Goal: Task Accomplishment & Management: Manage account settings

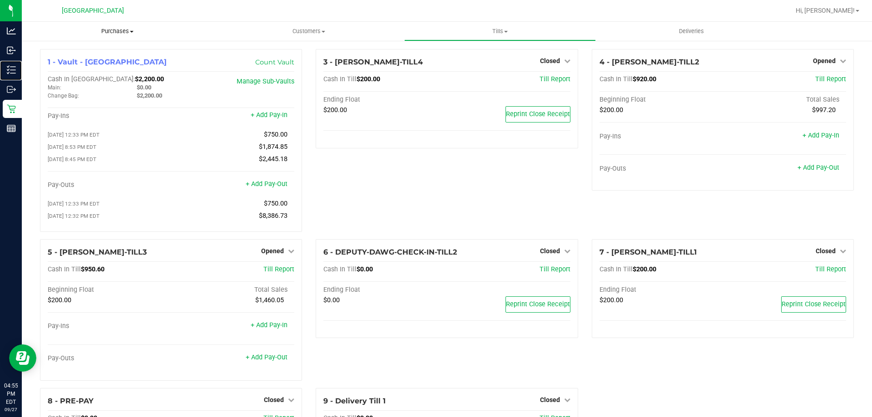
drag, startPoint x: 24, startPoint y: 74, endPoint x: 141, endPoint y: 37, distance: 122.8
click at [0, 0] on p "Inventory" at bounding box center [0, 0] width 0 height 0
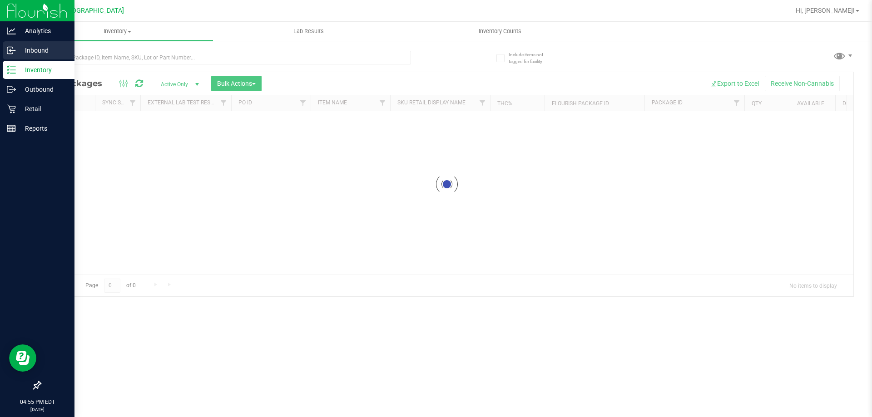
click at [13, 47] on icon at bounding box center [9, 50] width 5 height 7
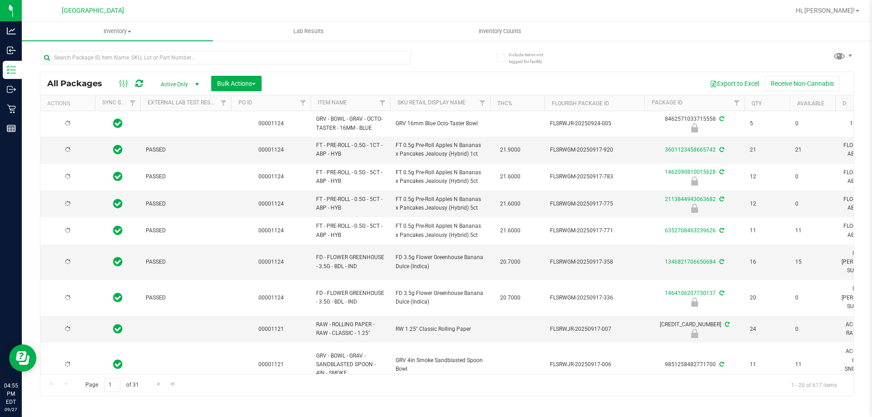
type input "[DATE]"
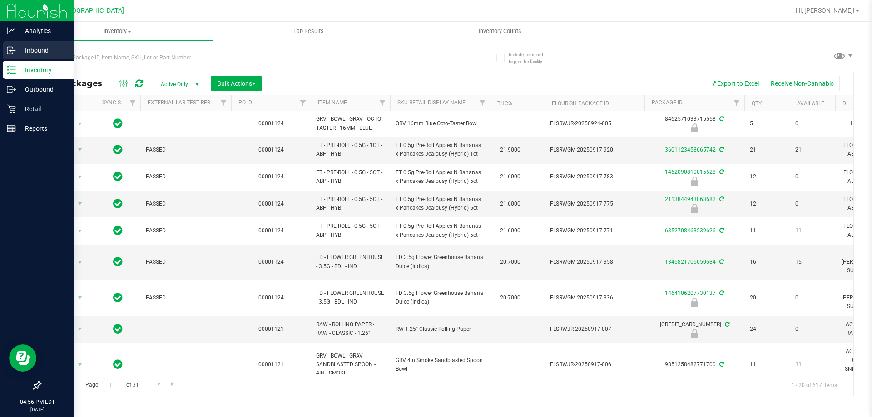
click at [12, 54] on icon at bounding box center [9, 50] width 5 height 7
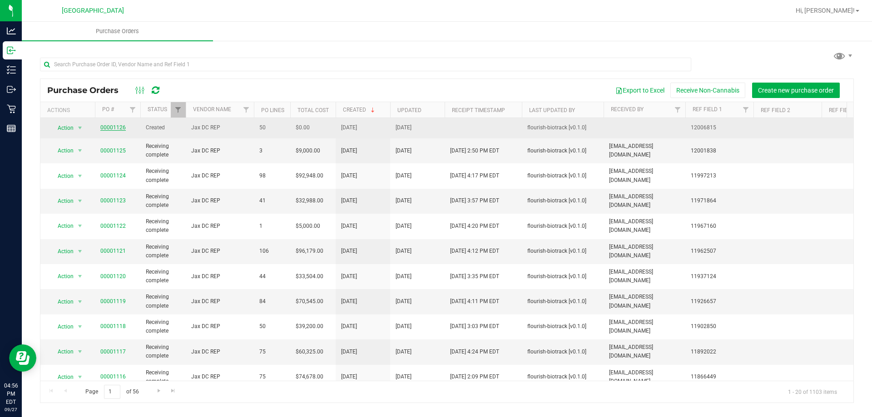
click at [113, 126] on link "00001126" at bounding box center [112, 127] width 25 height 6
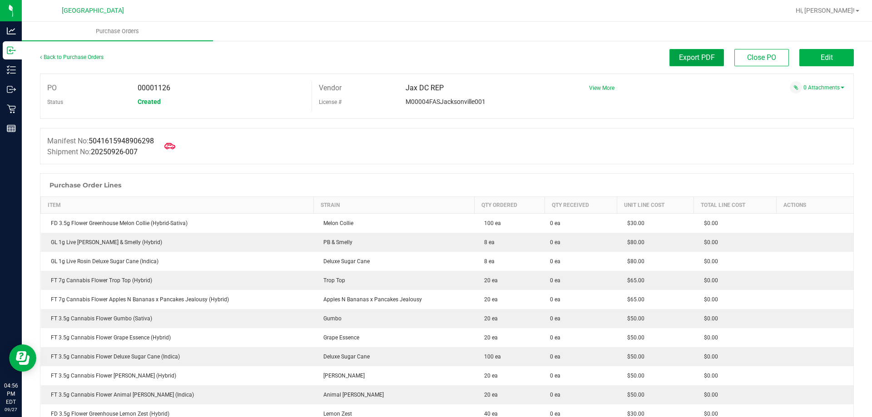
click at [692, 63] on button "Export PDF" at bounding box center [696, 57] width 54 height 17
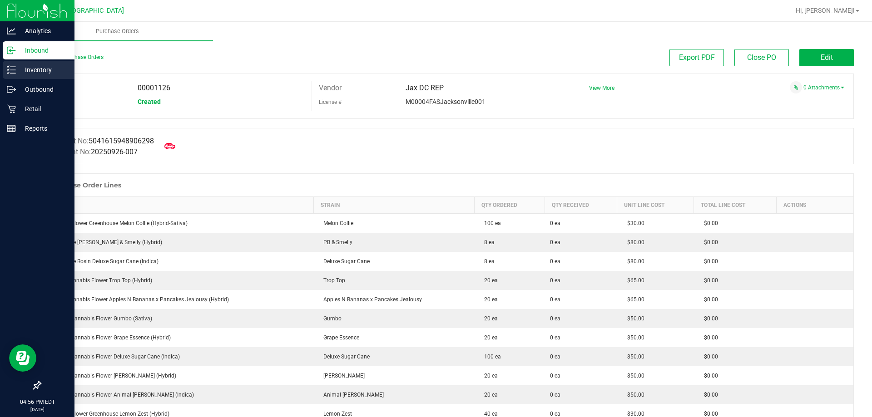
click at [36, 72] on p "Inventory" at bounding box center [43, 69] width 54 height 11
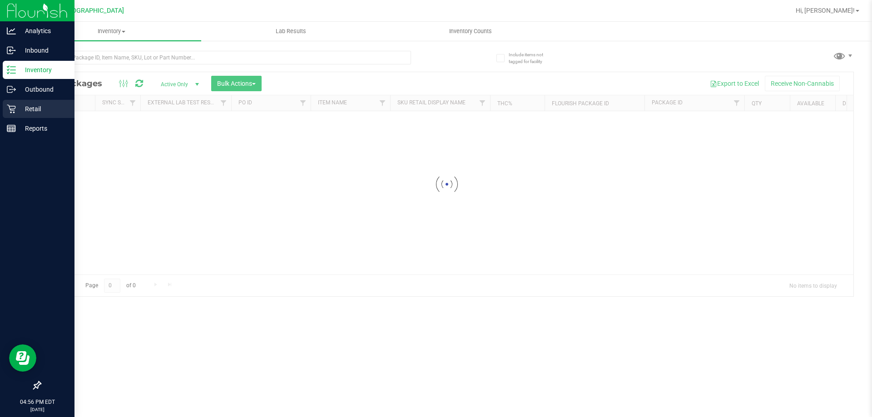
click at [41, 112] on p "Retail" at bounding box center [43, 109] width 54 height 11
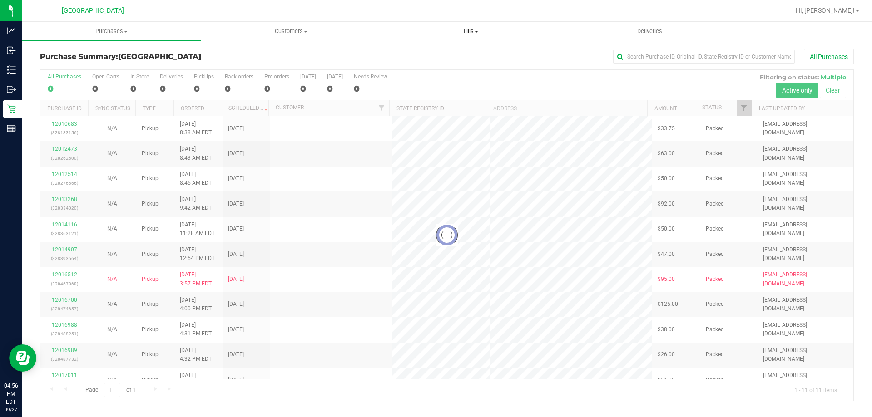
click at [470, 35] on uib-tab-heading "Tills Manage tills Reconcile e-payments" at bounding box center [470, 31] width 178 height 18
click at [430, 53] on span "Manage tills" at bounding box center [411, 55] width 61 height 8
